Goal: Task Accomplishment & Management: Use online tool/utility

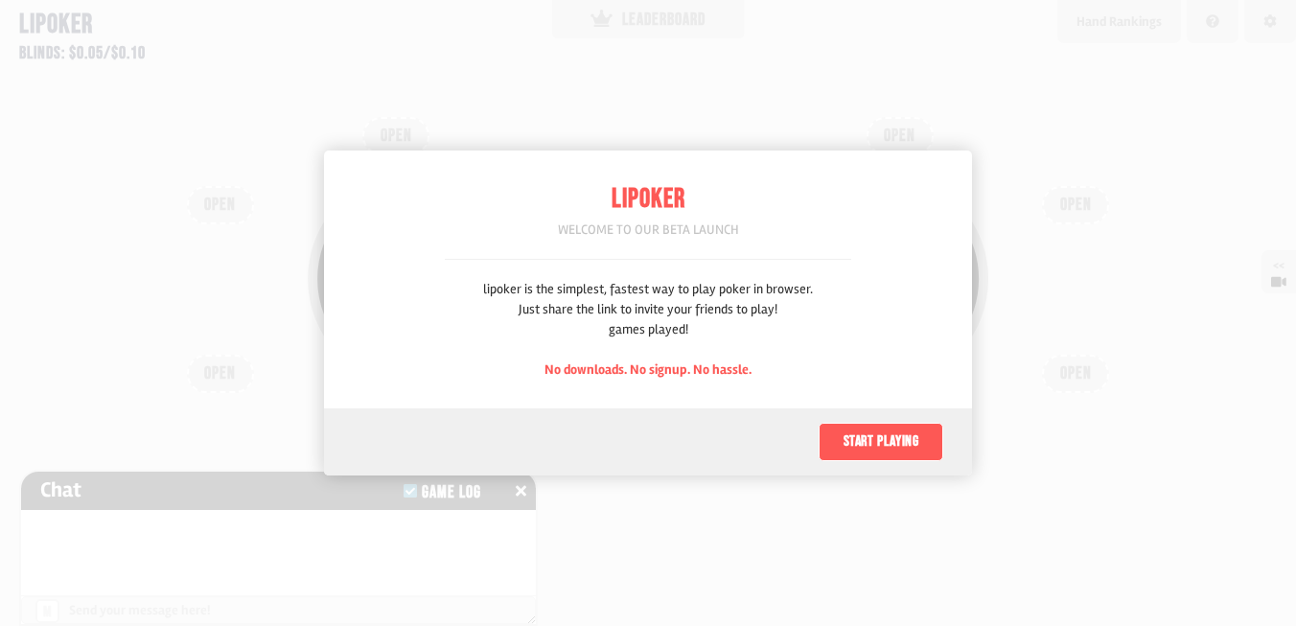
scroll to position [96, 0]
click at [875, 436] on button "Start playing" at bounding box center [881, 442] width 125 height 38
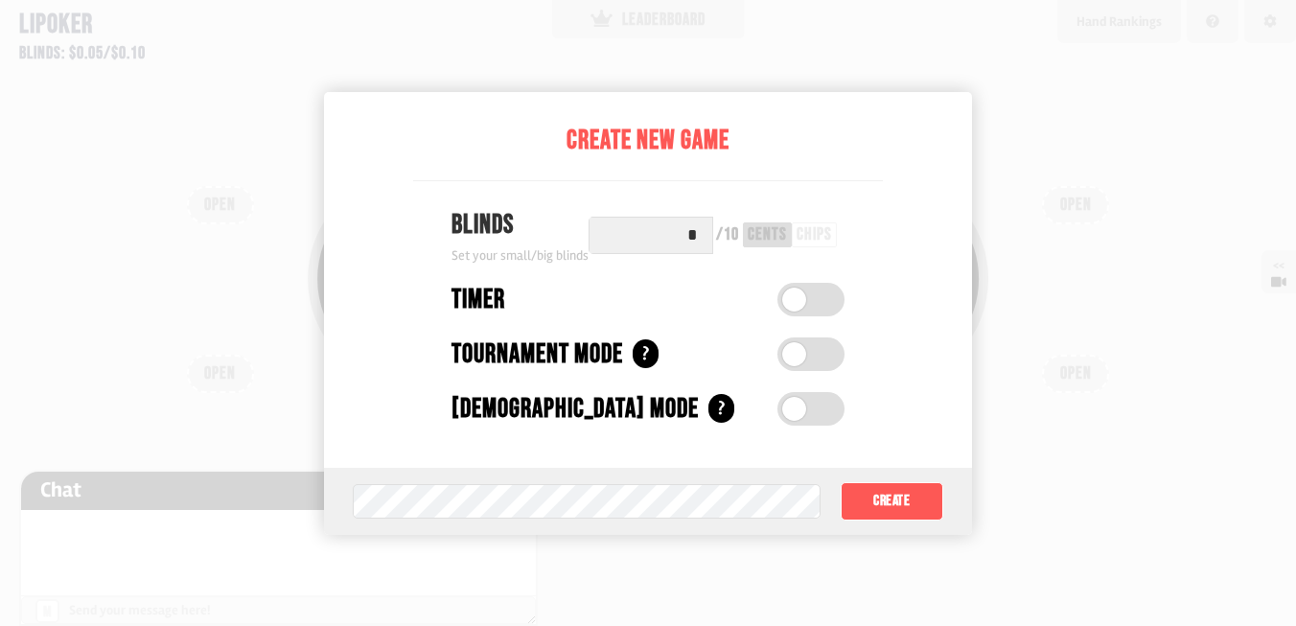
click at [680, 239] on input "*" at bounding box center [651, 235] width 125 height 37
click at [890, 501] on button "Create" at bounding box center [893, 501] width 104 height 38
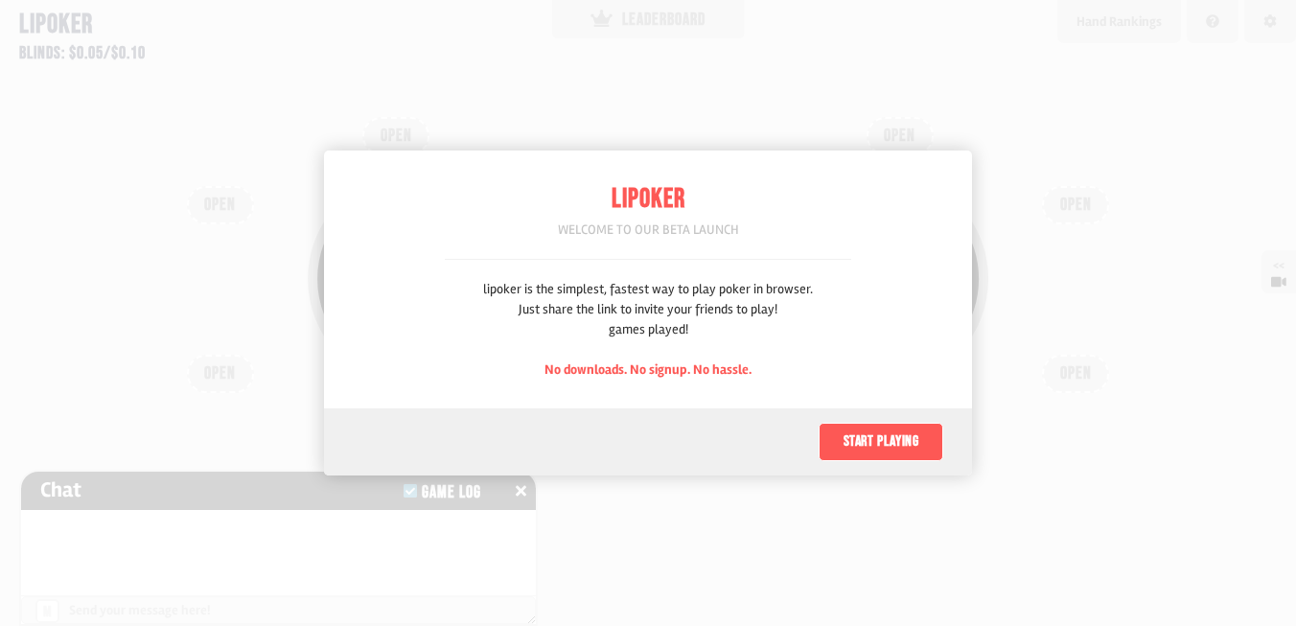
scroll to position [96, 0]
click at [868, 449] on button "Start playing" at bounding box center [881, 442] width 125 height 38
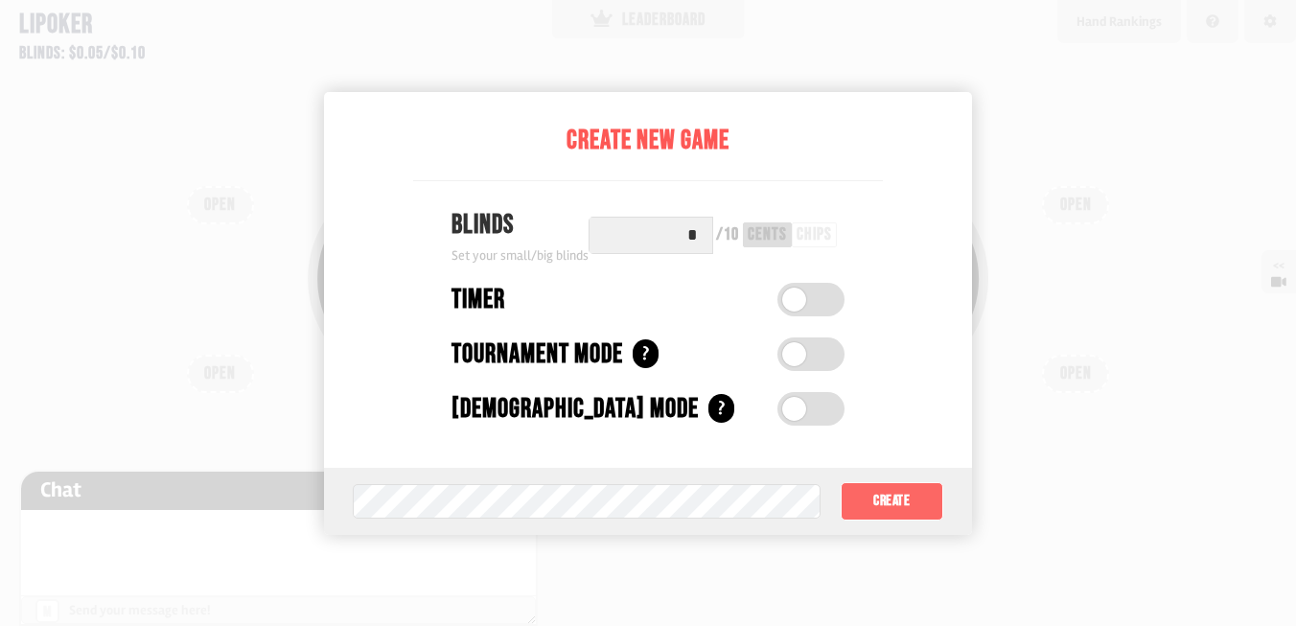
click at [903, 511] on button "Create" at bounding box center [893, 501] width 104 height 38
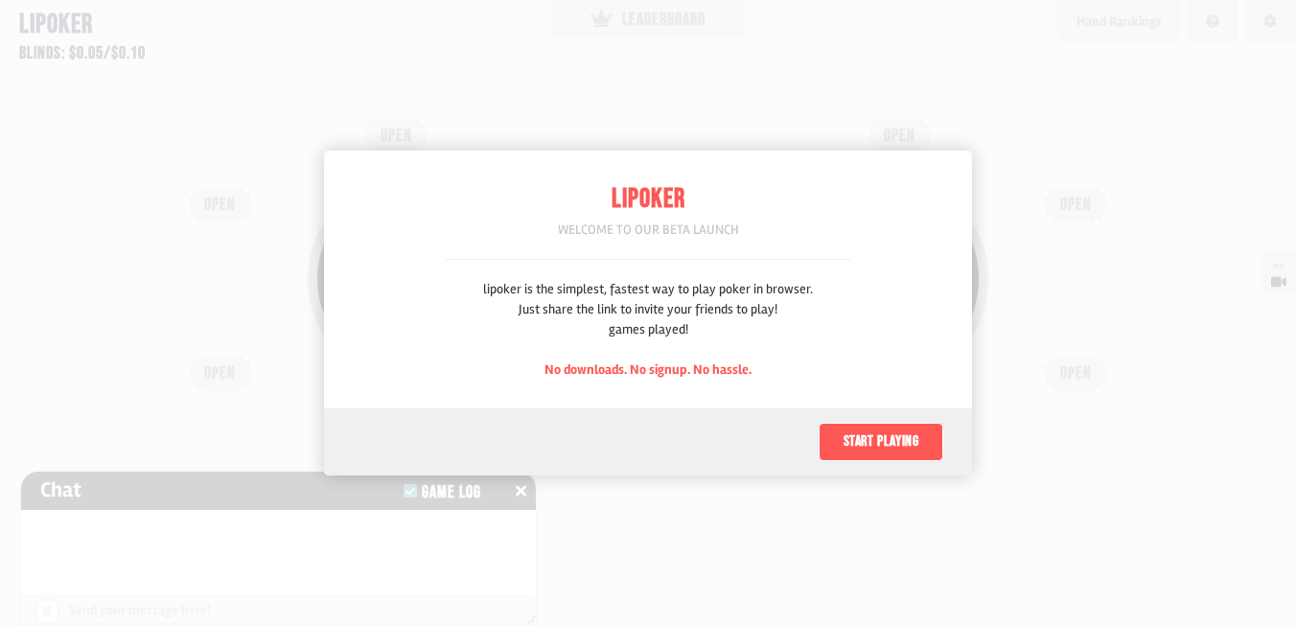
scroll to position [96, 0]
click at [918, 437] on button "Start playing" at bounding box center [881, 442] width 125 height 38
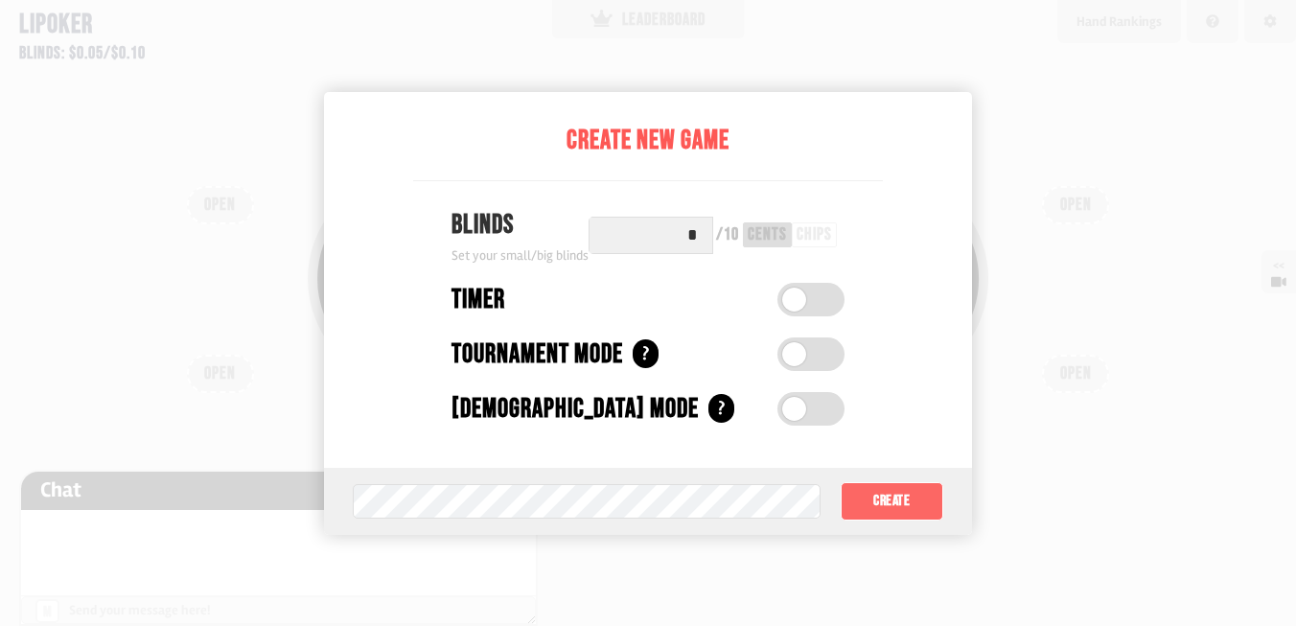
click at [903, 487] on button "Create" at bounding box center [893, 501] width 104 height 38
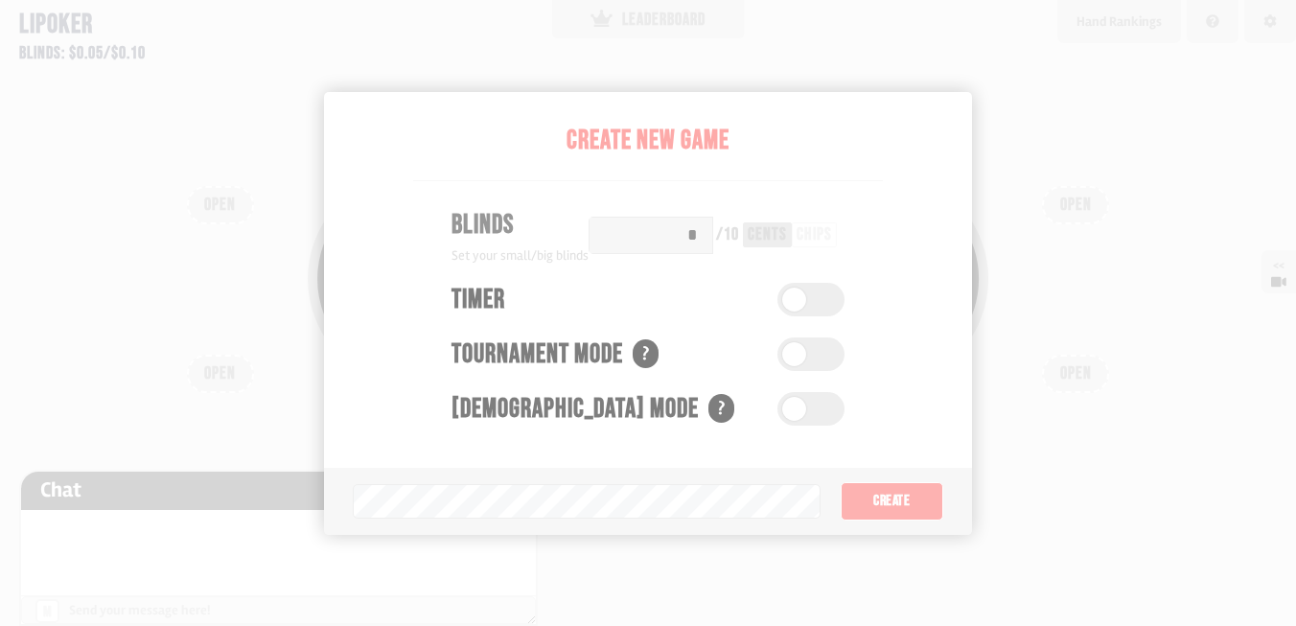
click at [903, 487] on div "Pot: $0.00 COPY GAME LINK OPEN OPEN OPEN OPEN OPEN OPEN OPEN OPEN OPEN" at bounding box center [648, 313] width 1296 height 626
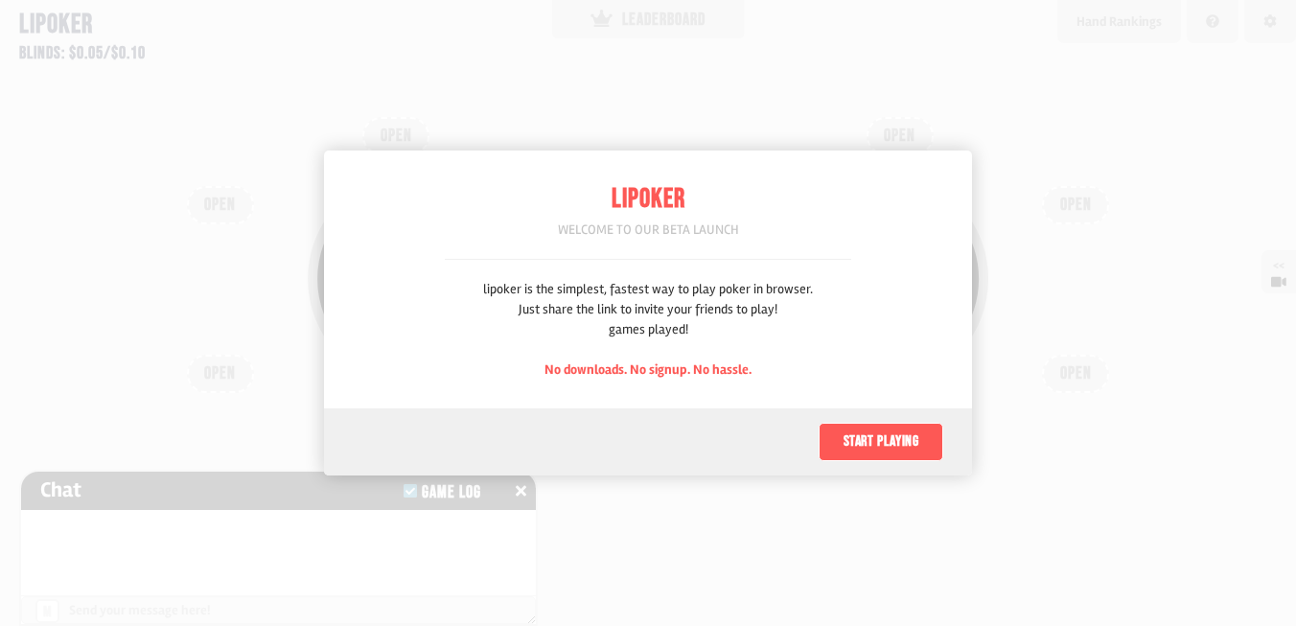
scroll to position [96, 0]
click at [868, 431] on button "Start playing" at bounding box center [881, 442] width 125 height 38
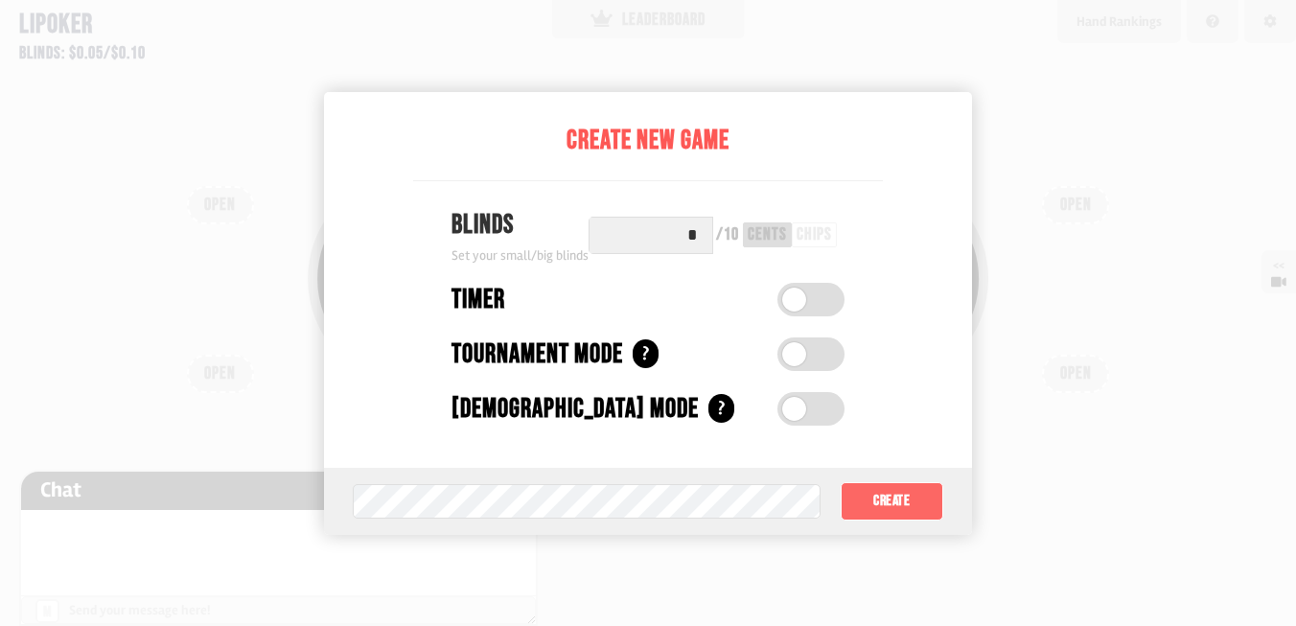
click at [848, 507] on button "Create" at bounding box center [893, 501] width 104 height 38
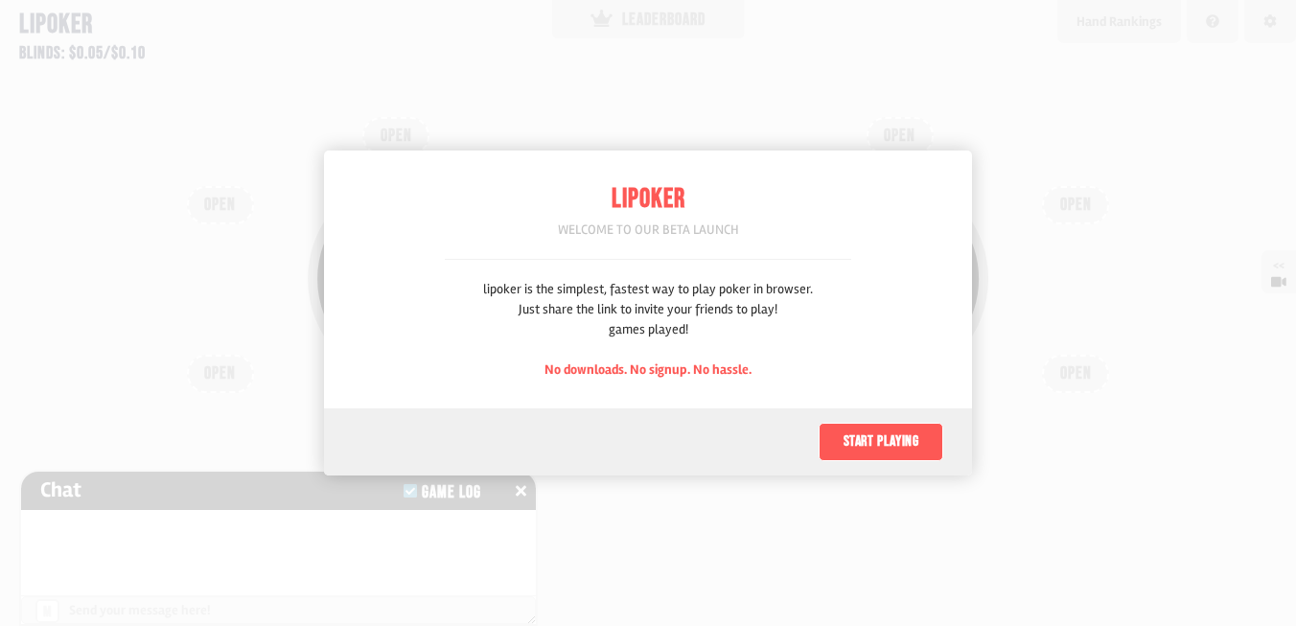
scroll to position [96, 0]
click at [892, 454] on button "Start playing" at bounding box center [881, 442] width 125 height 38
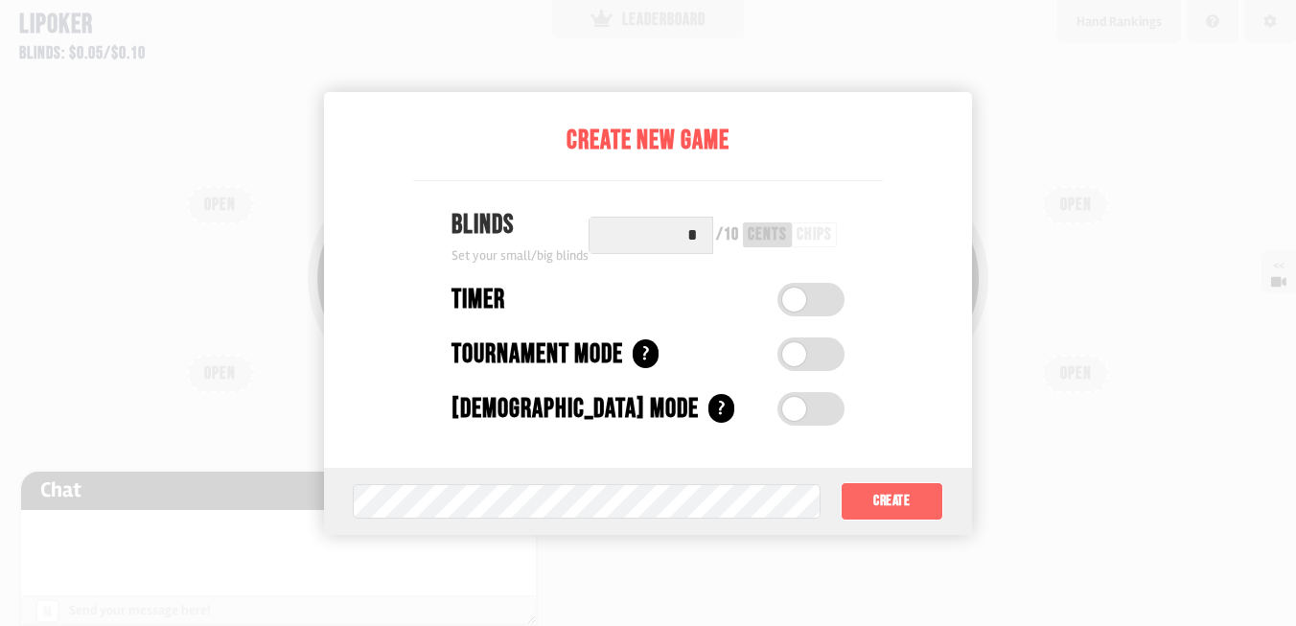
click at [921, 495] on button "Create" at bounding box center [893, 501] width 104 height 38
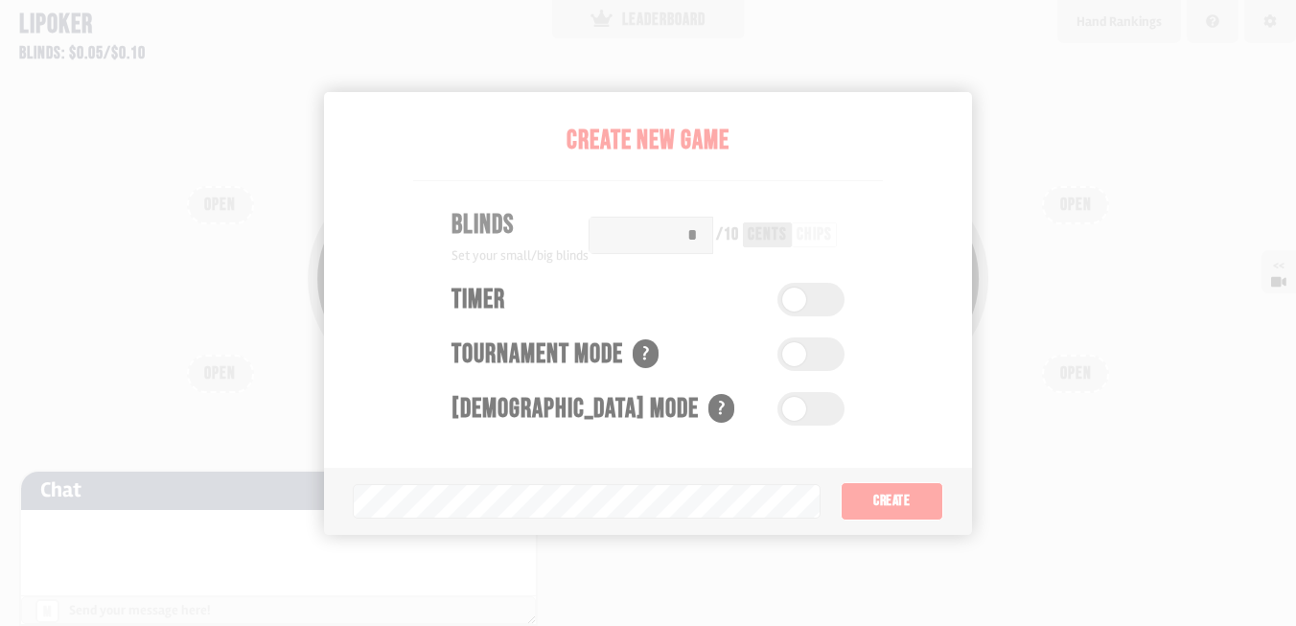
click at [378, 501] on div "Chat Game Log" at bounding box center [278, 491] width 515 height 38
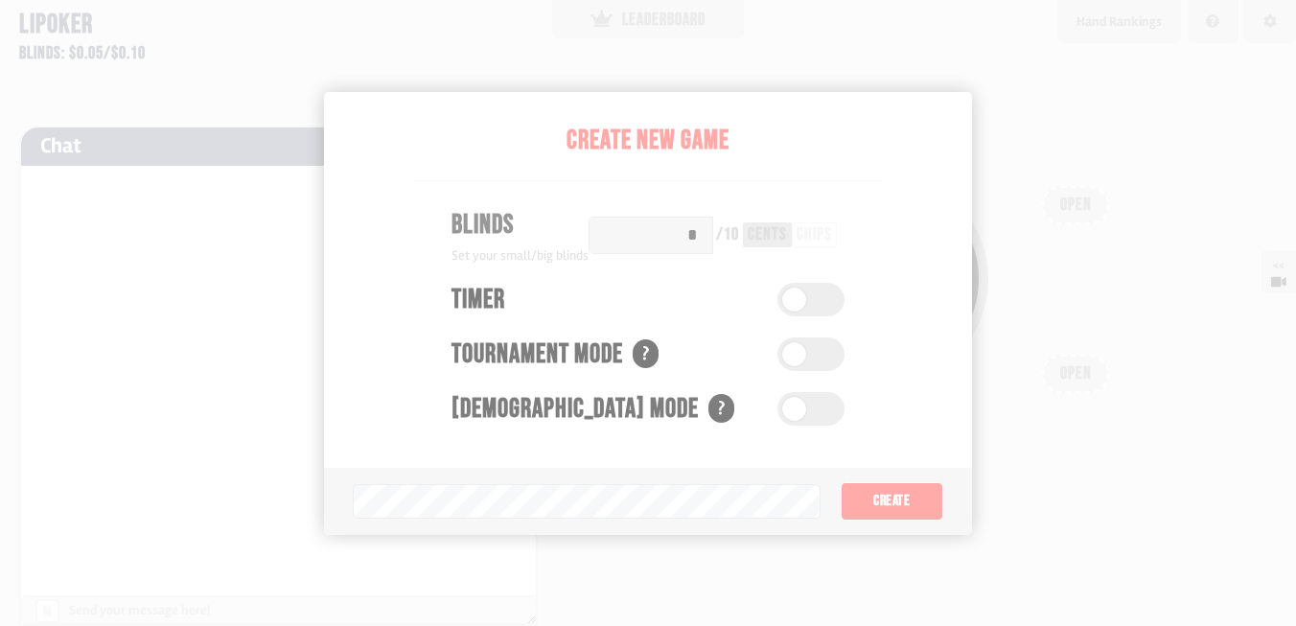
click at [378, 501] on div at bounding box center [278, 378] width 515 height 425
click at [180, 148] on div "Chat Game Log" at bounding box center [278, 147] width 515 height 38
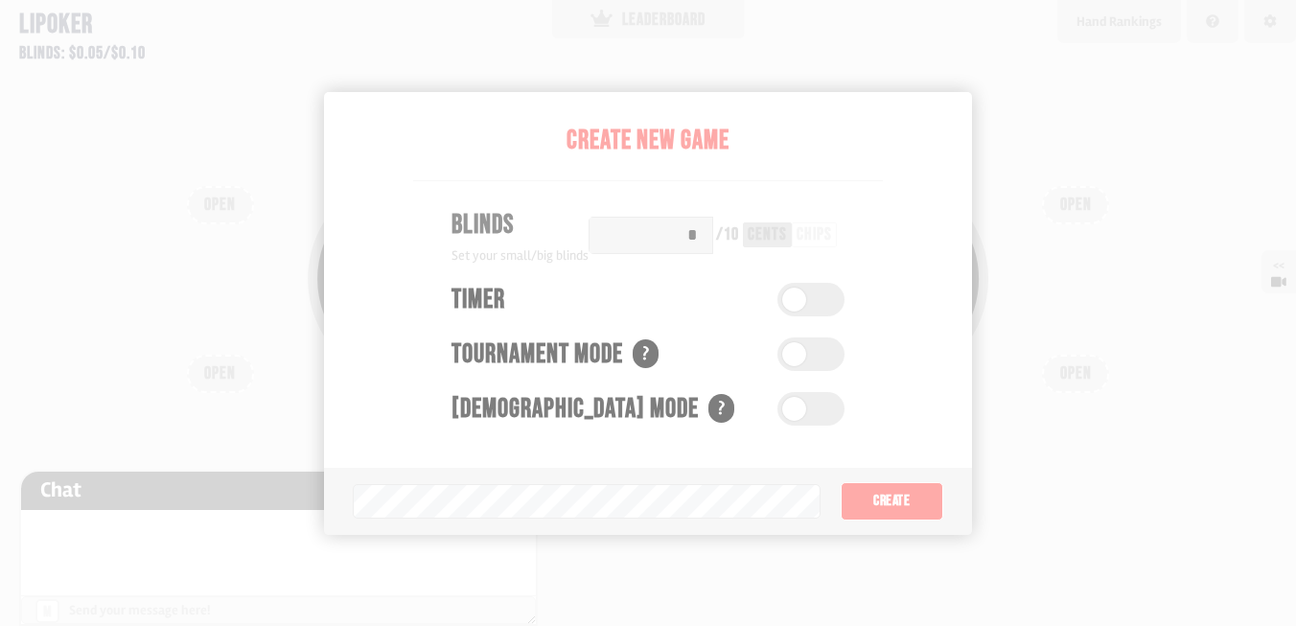
click at [916, 65] on div "Pot: $0.00 COPY GAME LINK OPEN OPEN OPEN OPEN OPEN OPEN OPEN OPEN OPEN" at bounding box center [648, 313] width 1296 height 626
click at [1289, 18] on div at bounding box center [1271, 25] width 52 height 51
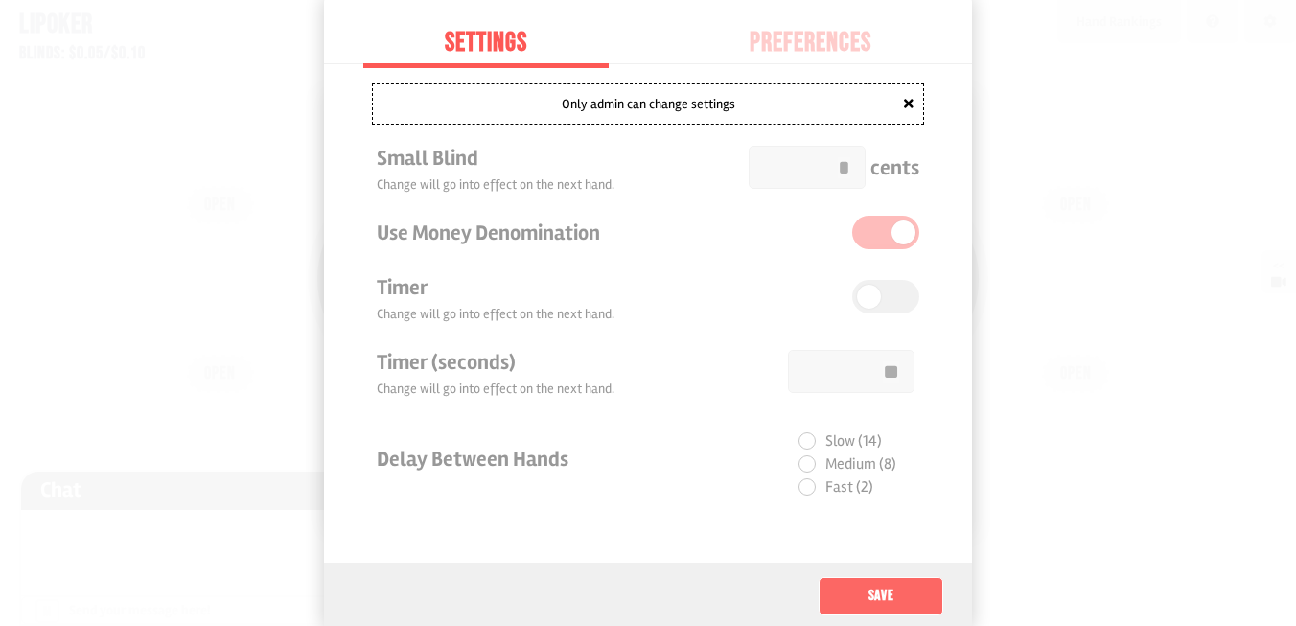
click at [892, 594] on button "Save" at bounding box center [881, 596] width 125 height 38
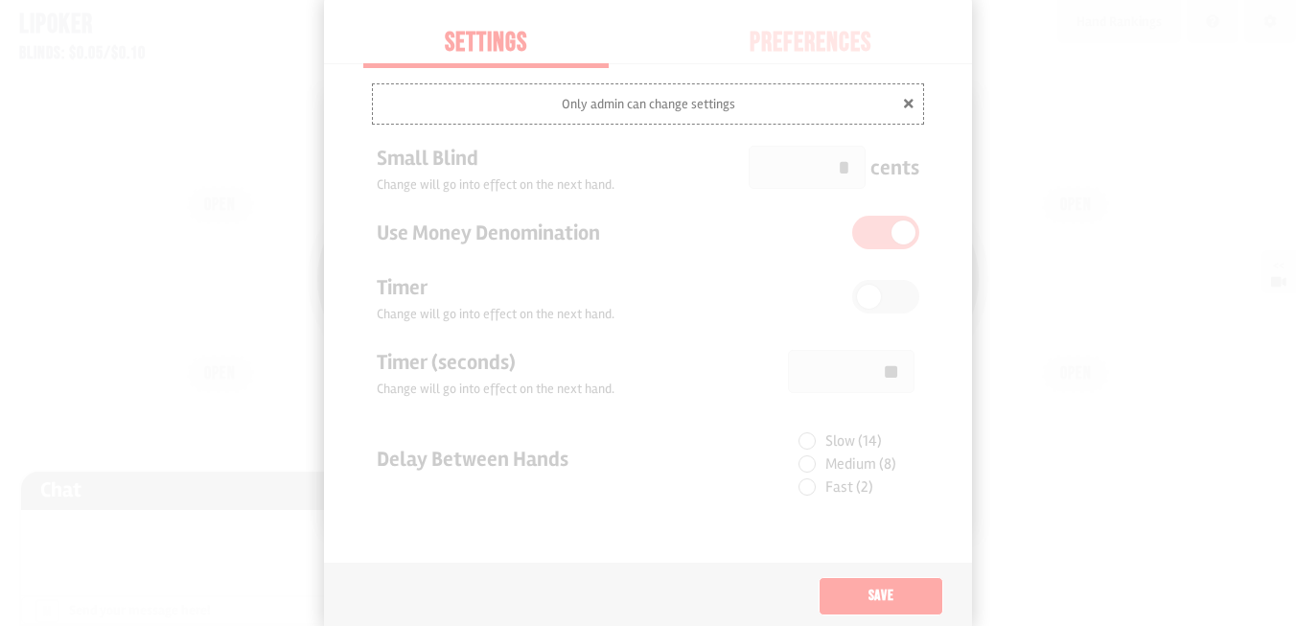
click at [826, 37] on div "Pot: $0.00 COPY GAME LINK OPEN OPEN OPEN OPEN OPEN OPEN OPEN OPEN OPEN" at bounding box center [648, 313] width 1296 height 626
